Goal: Information Seeking & Learning: Learn about a topic

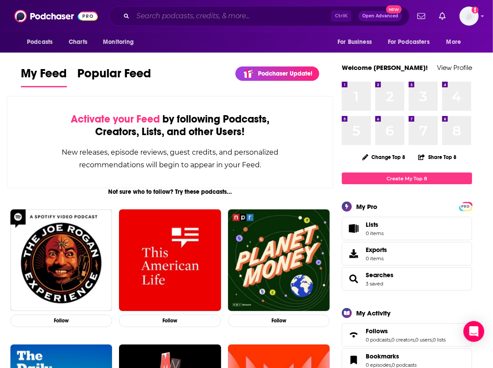
click at [181, 20] on input "Search podcasts, credits, & more..." at bounding box center [232, 16] width 198 height 14
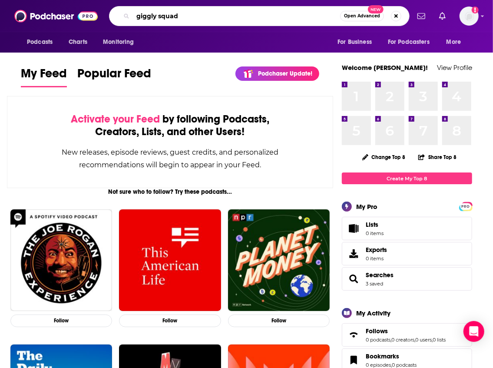
type input "giggly squad"
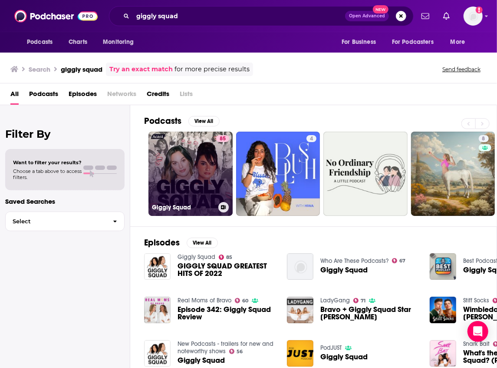
click at [207, 175] on link "85 Giggly Squad" at bounding box center [191, 174] width 84 height 84
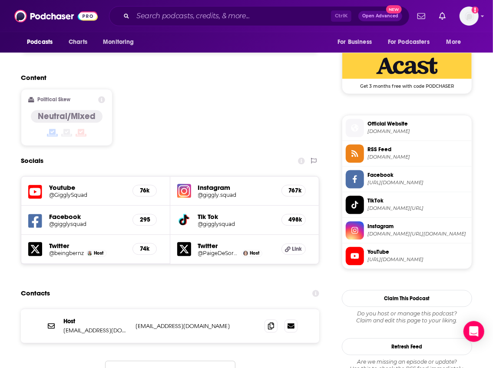
scroll to position [723, 0]
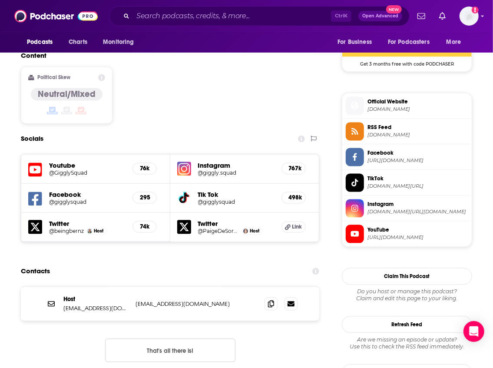
click at [138, 263] on div "Contacts" at bounding box center [170, 271] width 298 height 17
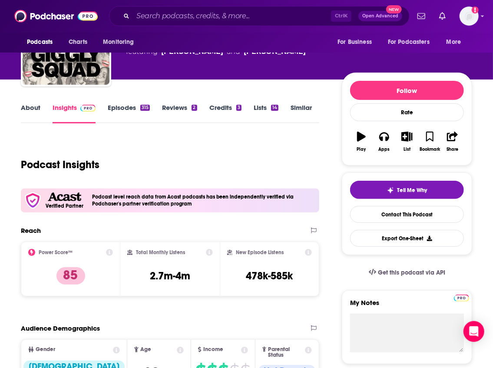
scroll to position [58, 0]
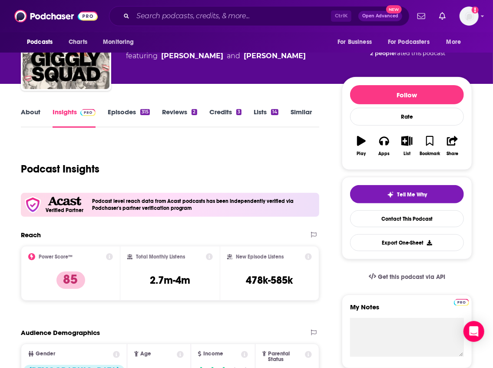
click at [209, 258] on icon at bounding box center [209, 256] width 7 height 7
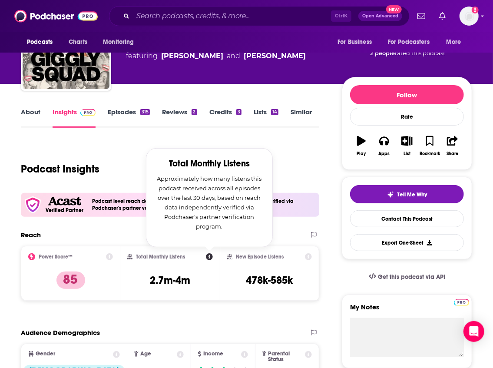
scroll to position [87, 0]
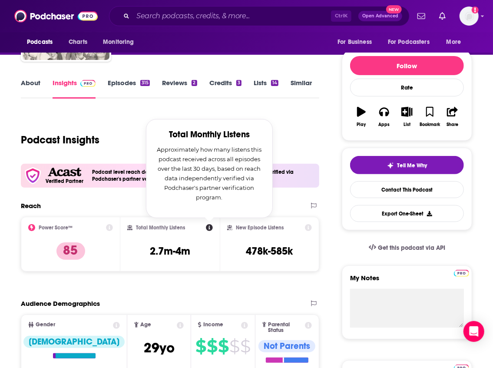
click at [309, 228] on icon at bounding box center [308, 227] width 7 height 7
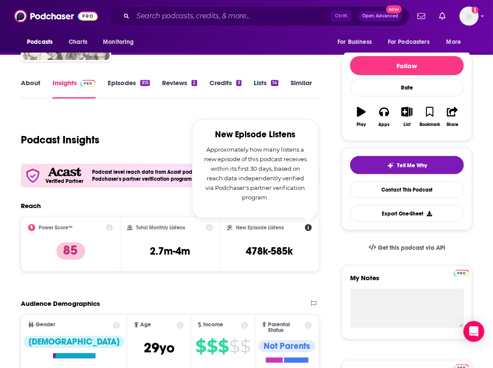
click at [154, 186] on div "Verified Partner Podcast level reach data from Acast podcasts has been independ…" at bounding box center [170, 176] width 298 height 24
click at [110, 118] on div "Podcast Insights" at bounding box center [166, 134] width 291 height 44
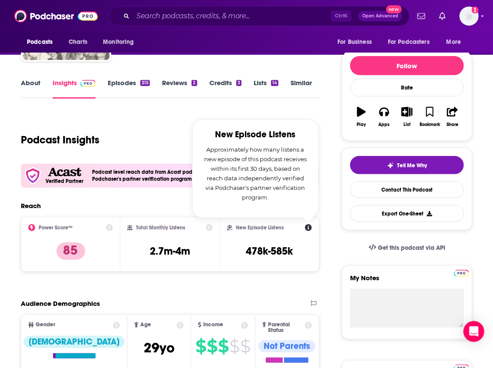
click at [295, 83] on link "Similar" at bounding box center [301, 89] width 21 height 20
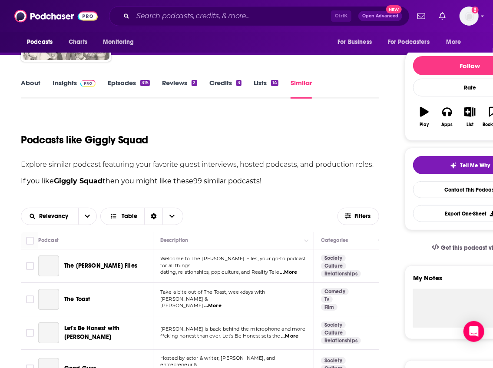
scroll to position [82, 0]
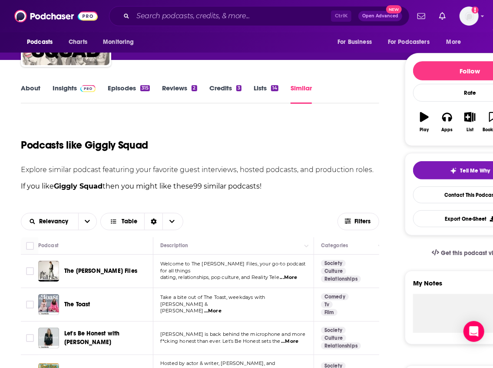
drag, startPoint x: 241, startPoint y: 158, endPoint x: 246, endPoint y: 158, distance: 4.4
click at [241, 158] on div "Podcasts like Giggly Squad" at bounding box center [200, 140] width 358 height 44
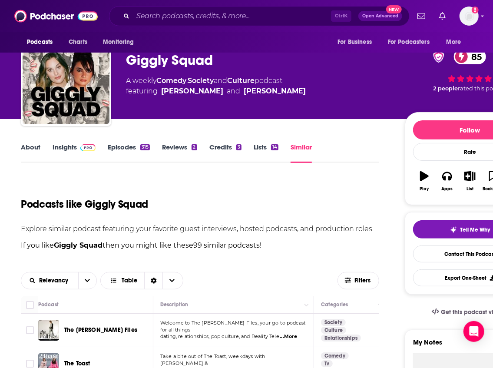
scroll to position [0, 0]
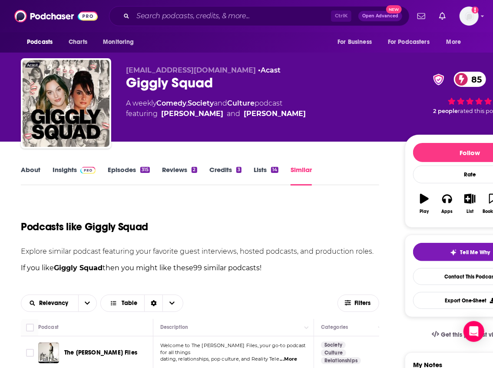
click at [62, 174] on link "Insights" at bounding box center [74, 175] width 43 height 20
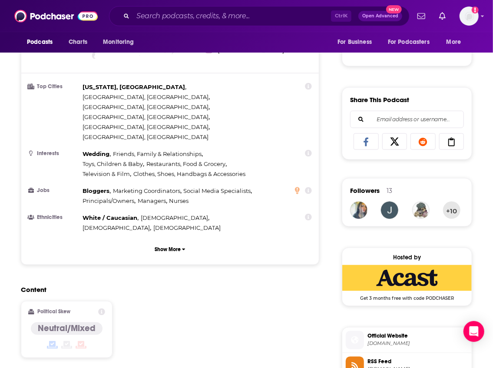
scroll to position [492, 0]
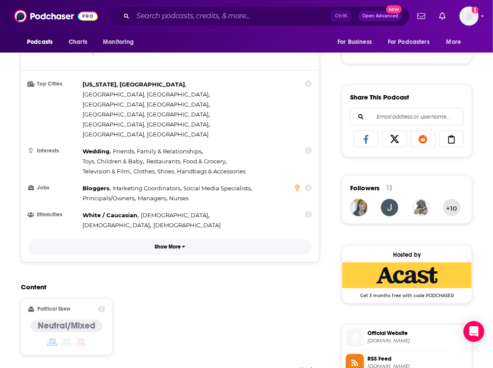
click at [176, 244] on p "Show More" at bounding box center [168, 247] width 26 height 6
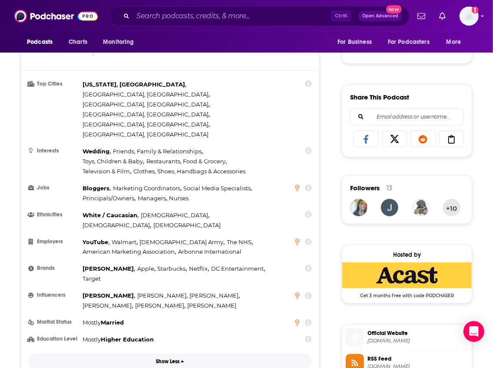
scroll to position [550, 0]
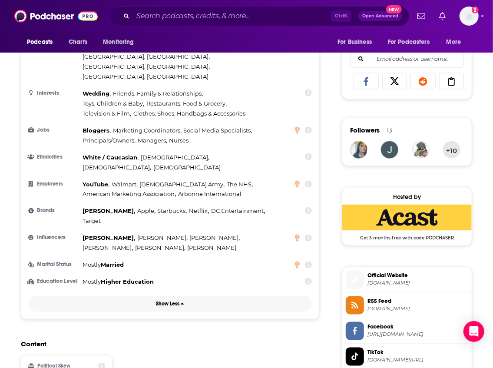
click at [175, 296] on button "Show Less" at bounding box center [170, 304] width 284 height 16
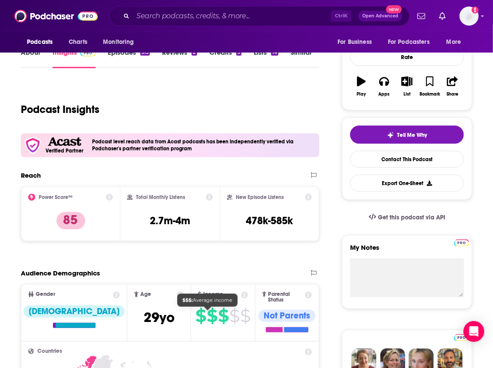
scroll to position [29, 0]
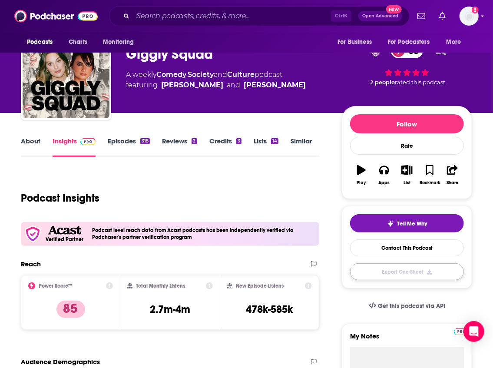
click at [384, 267] on button "Export One-Sheet" at bounding box center [407, 271] width 114 height 17
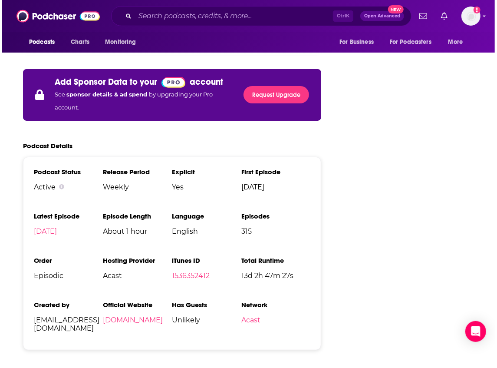
scroll to position [0, 0]
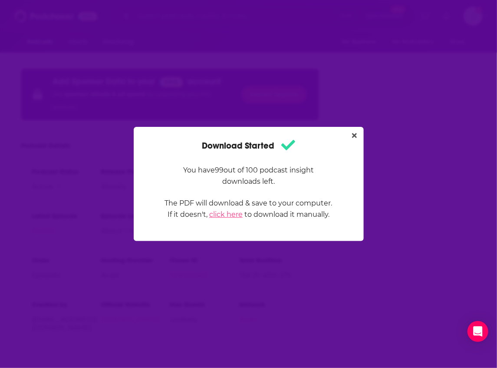
click at [237, 218] on link "click here" at bounding box center [225, 214] width 33 height 8
click at [353, 135] on icon "Close" at bounding box center [354, 135] width 5 height 7
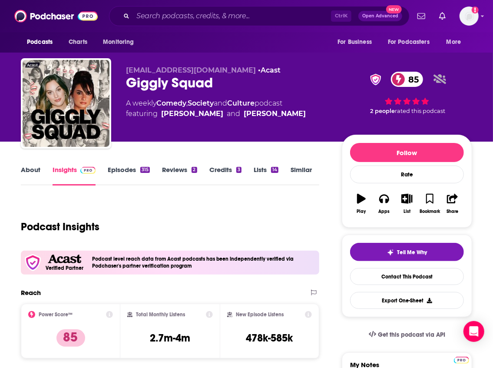
click at [24, 173] on link "About" at bounding box center [31, 175] width 20 height 20
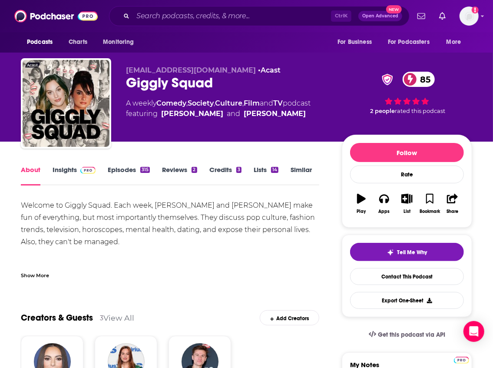
click at [120, 171] on link "Episodes 315" at bounding box center [129, 175] width 42 height 20
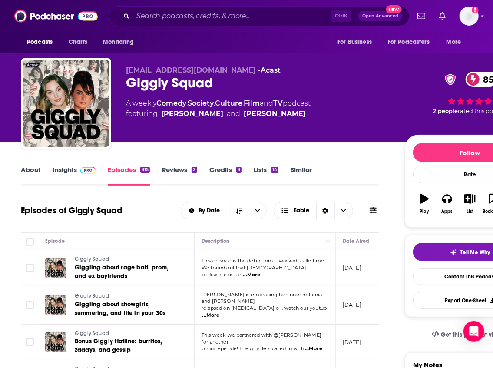
click at [190, 179] on link "Reviews 2" at bounding box center [179, 175] width 35 height 20
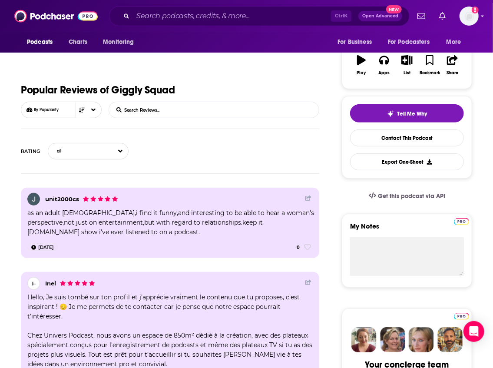
scroll to position [29, 0]
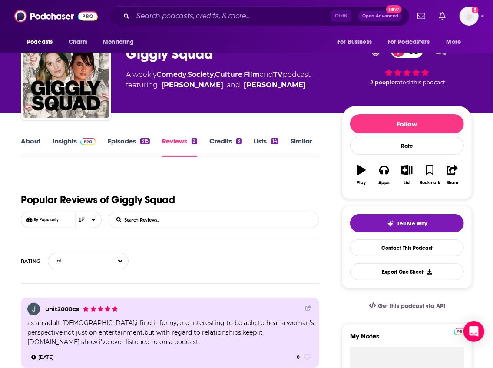
click at [228, 147] on link "Credits 3" at bounding box center [225, 147] width 32 height 20
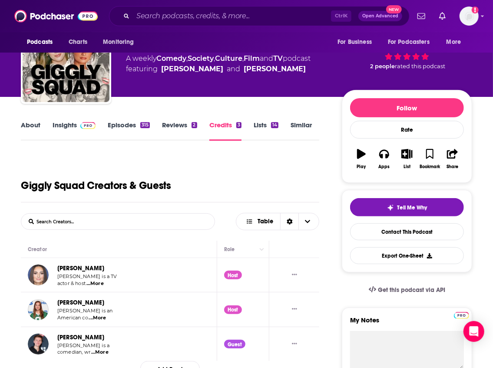
scroll to position [58, 0]
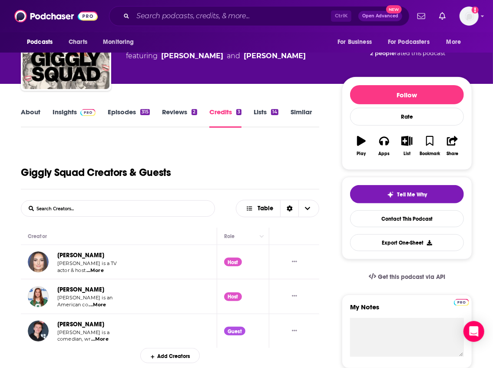
click at [258, 114] on link "Lists 14" at bounding box center [266, 118] width 25 height 20
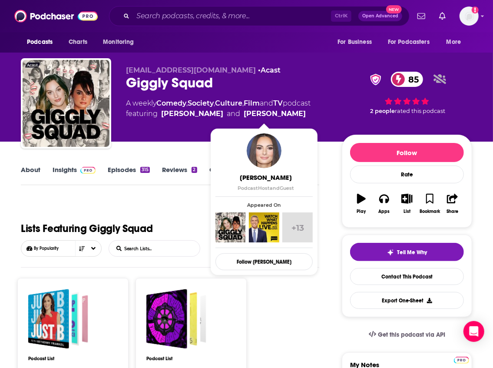
click at [165, 202] on div "Lists Featuring Giggly Squad By Popularity List Search Input Search Lists..." at bounding box center [170, 233] width 298 height 68
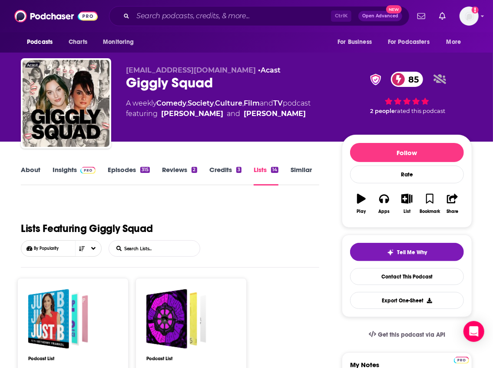
click at [291, 170] on link "Similar" at bounding box center [301, 175] width 21 height 20
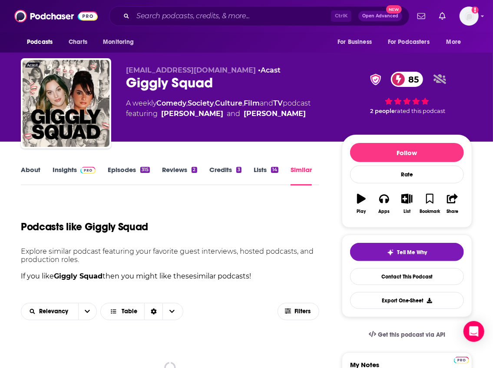
click at [76, 173] on link "Insights" at bounding box center [74, 175] width 43 height 20
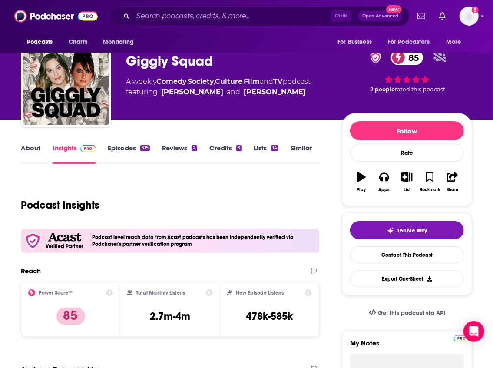
scroll to position [87, 0]
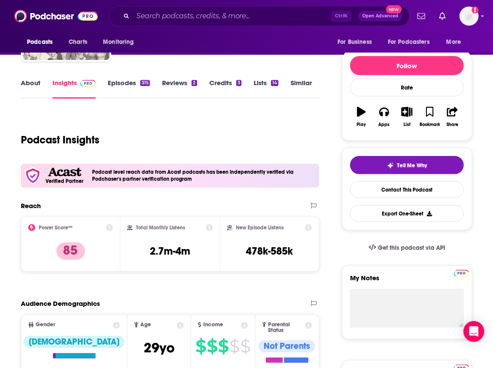
click at [111, 229] on icon at bounding box center [109, 227] width 7 height 7
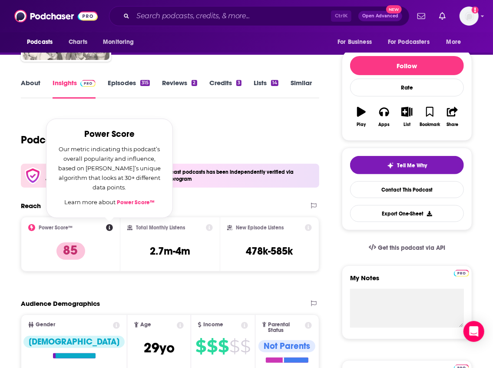
click at [206, 228] on icon at bounding box center [209, 227] width 7 height 7
